Goal: Information Seeking & Learning: Check status

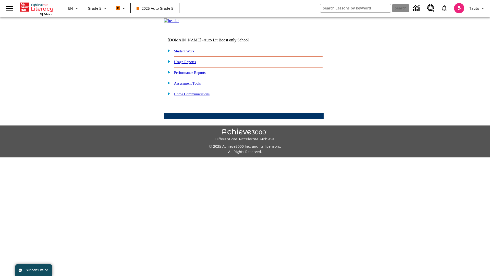
click at [195, 75] on link "Performance Reports" at bounding box center [190, 72] width 32 height 4
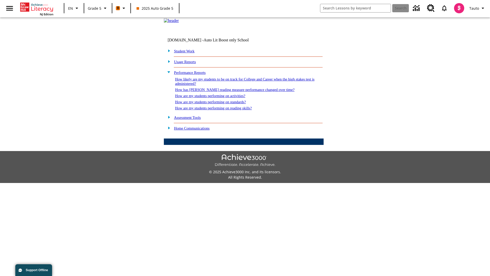
click at [219, 110] on link "How are my students performing on reading skills?" at bounding box center [213, 108] width 77 height 4
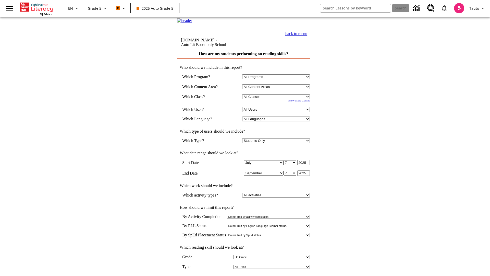
click at [277, 99] on select "Select a Class: All Classes 2025 Auto Grade 5 OL 2025 Auto Grade 6" at bounding box center [276, 96] width 68 height 5
select select "11133131"
click at [277, 112] on select "All Users Cat, Sautoen Cat, Sautoes Cat, Sautoss Donotlogin, Sautoen Twoschools…" at bounding box center [276, 109] width 68 height 5
select select "21437107"
